Goal: Information Seeking & Learning: Learn about a topic

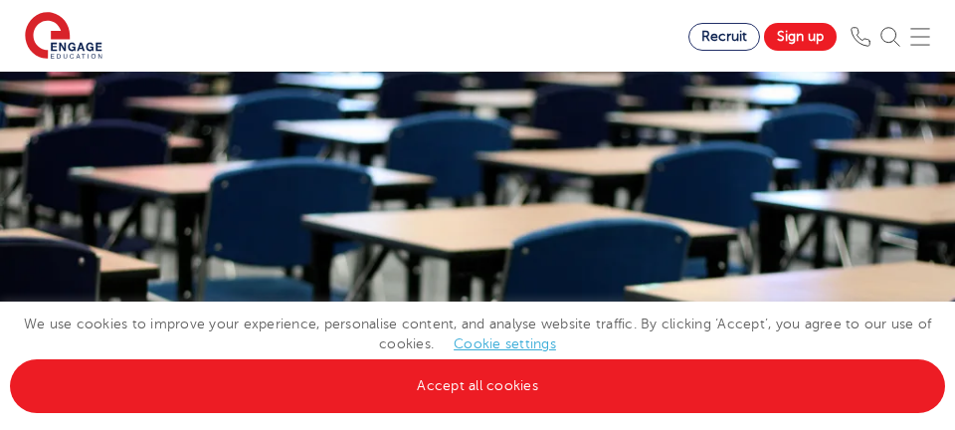
scroll to position [2529, 0]
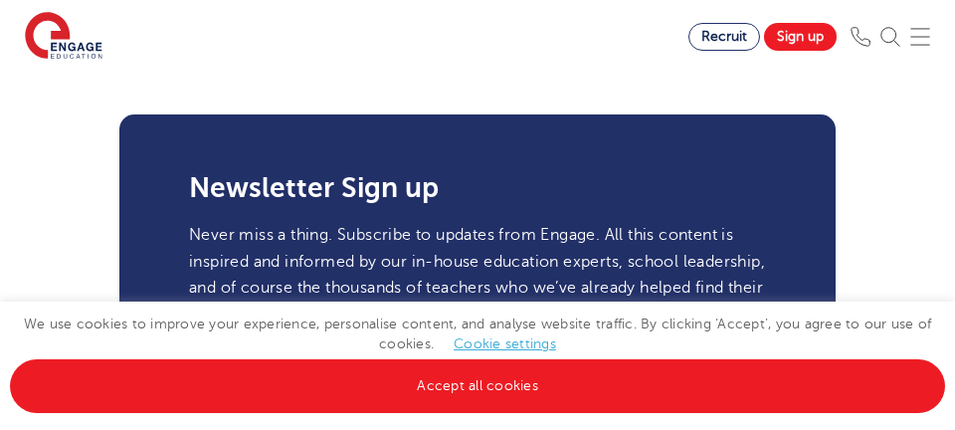
click at [520, 340] on link "Cookie settings" at bounding box center [505, 343] width 102 height 15
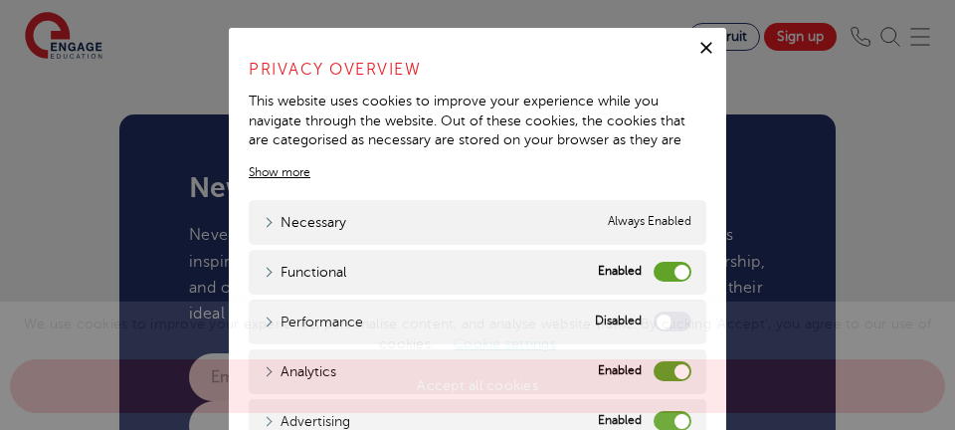
click at [656, 269] on label "Functional" at bounding box center [673, 272] width 38 height 20
click at [0, 0] on input "Functional" at bounding box center [0, 0] width 0 height 0
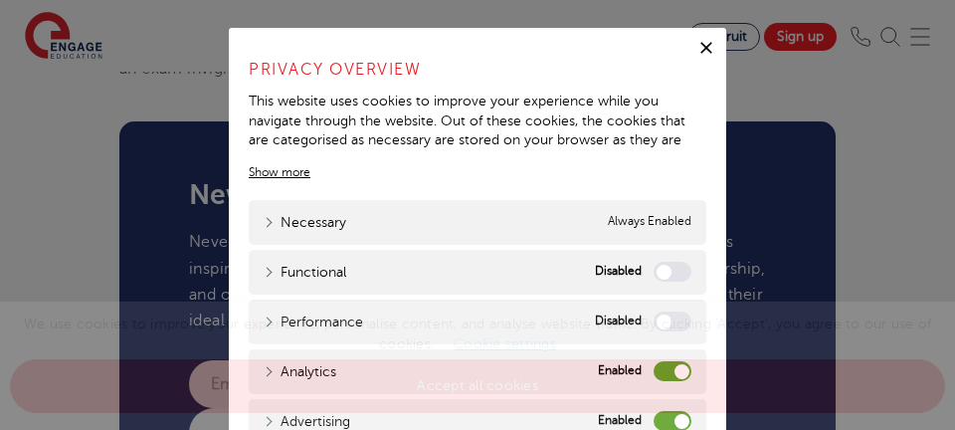
click at [656, 367] on label "Analytics" at bounding box center [673, 371] width 38 height 20
click at [0, 0] on input "Analytics" at bounding box center [0, 0] width 0 height 0
click at [659, 393] on span "We use cookies to improve your experience, personalise content, and analyse web…" at bounding box center [477, 354] width 935 height 77
click at [659, 413] on link "Accept all cookies" at bounding box center [477, 386] width 935 height 54
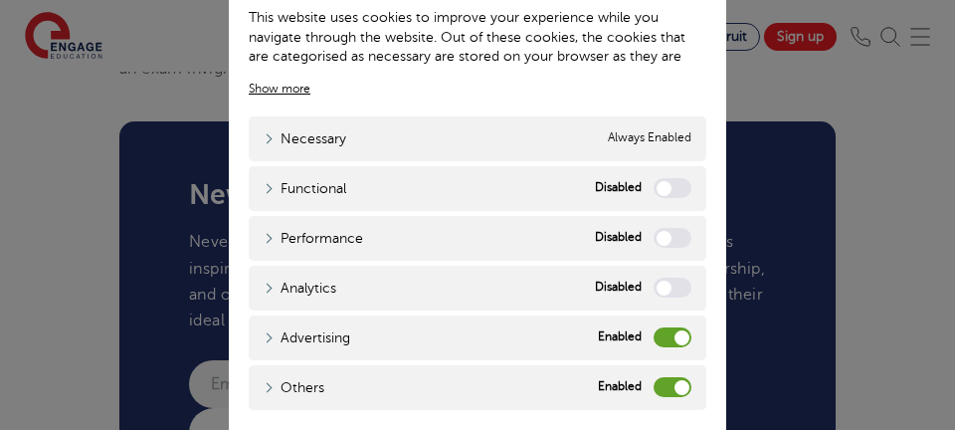
scroll to position [85, 0]
click at [658, 330] on label "Advertising" at bounding box center [673, 336] width 38 height 20
click at [0, 0] on input "Advertising" at bounding box center [0, 0] width 0 height 0
click at [656, 387] on label "Others" at bounding box center [673, 386] width 38 height 20
click at [0, 0] on input "Others" at bounding box center [0, 0] width 0 height 0
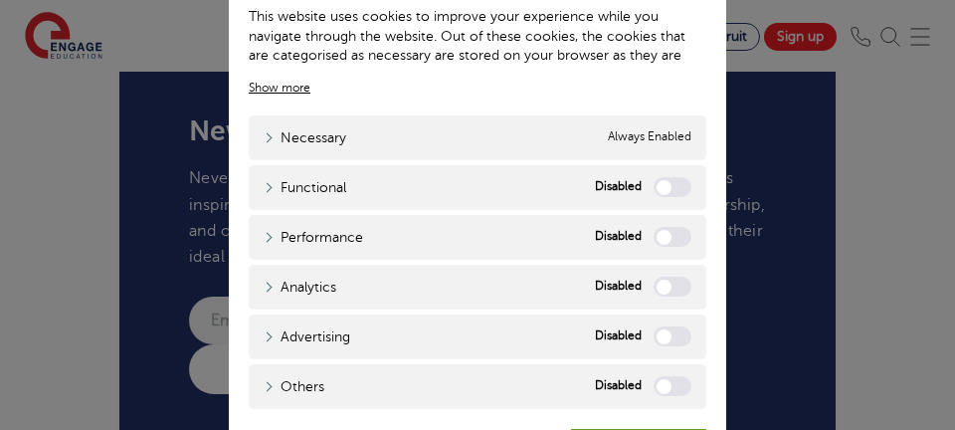
scroll to position [2608, 0]
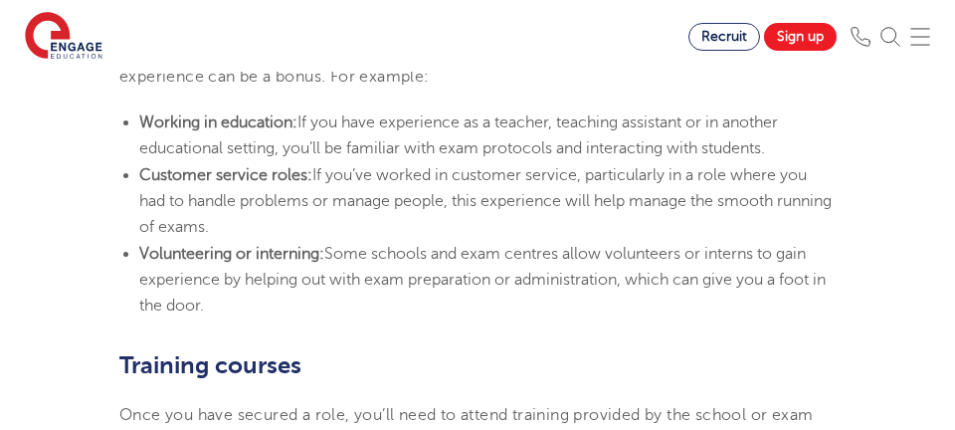
scroll to position [1592, 0]
